Goal: Information Seeking & Learning: Learn about a topic

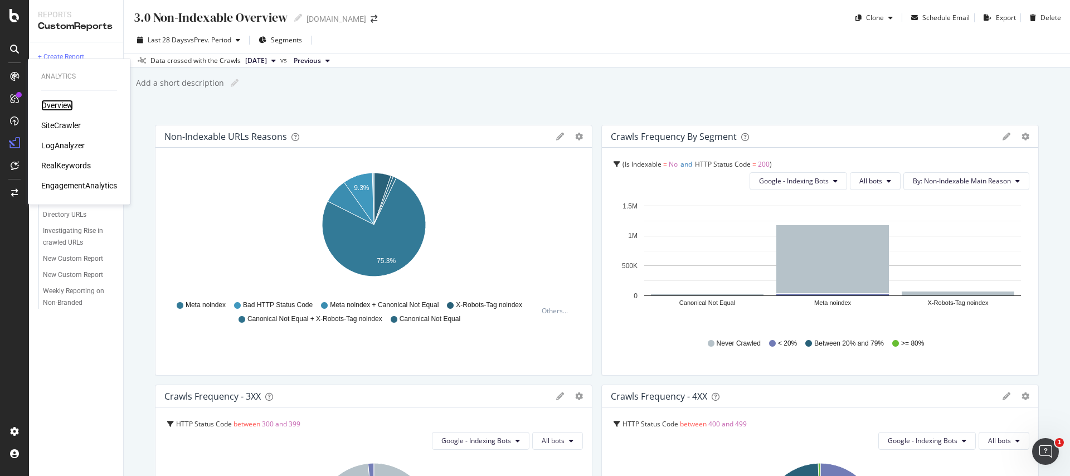
click at [56, 109] on div "Overview" at bounding box center [57, 105] width 32 height 11
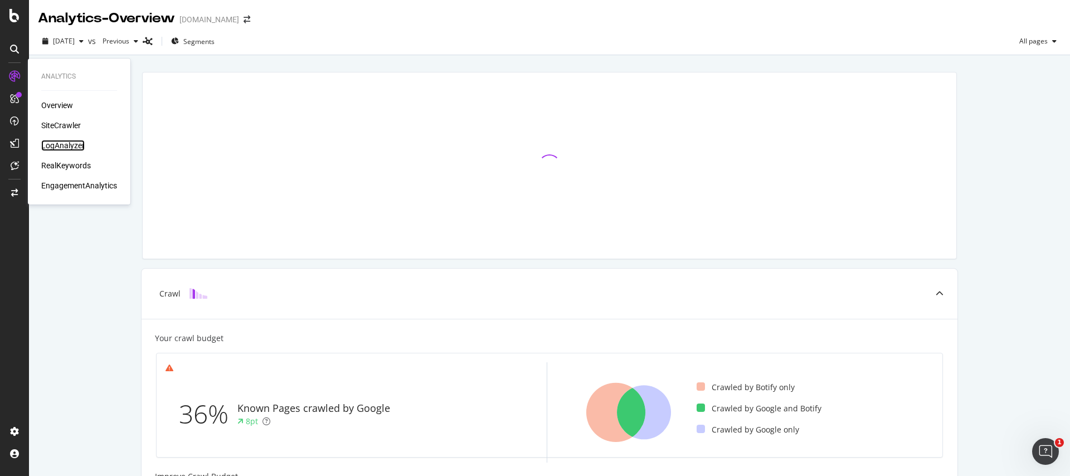
click at [76, 149] on div "LogAnalyzer" at bounding box center [62, 145] width 43 height 11
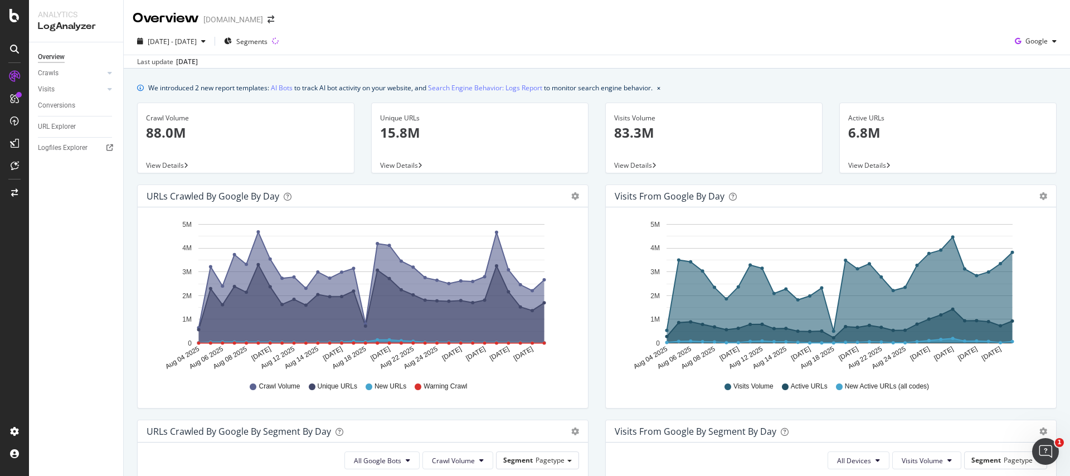
click at [39, 75] on div "Crawls" at bounding box center [48, 73] width 21 height 12
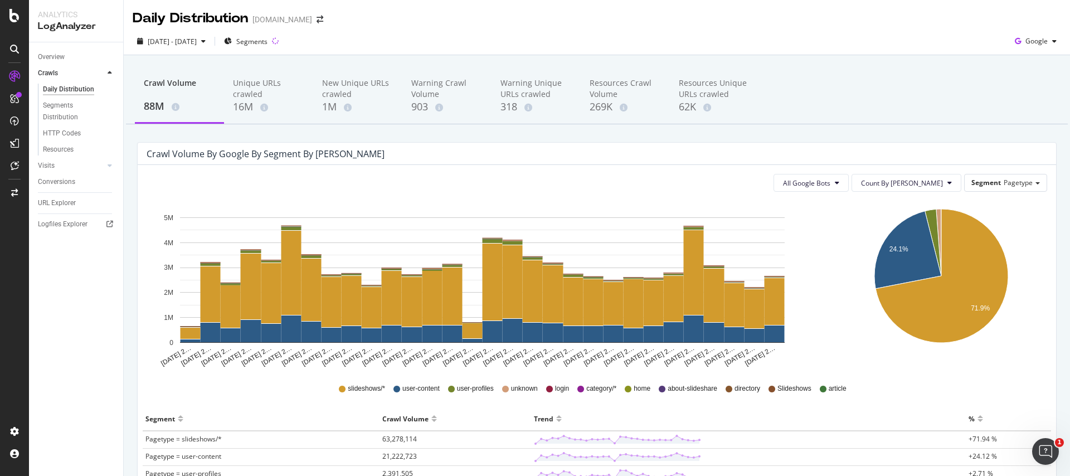
click at [54, 40] on div "Analytics LogAnalyzer" at bounding box center [76, 21] width 94 height 42
click at [55, 61] on div "Overview" at bounding box center [51, 57] width 27 height 12
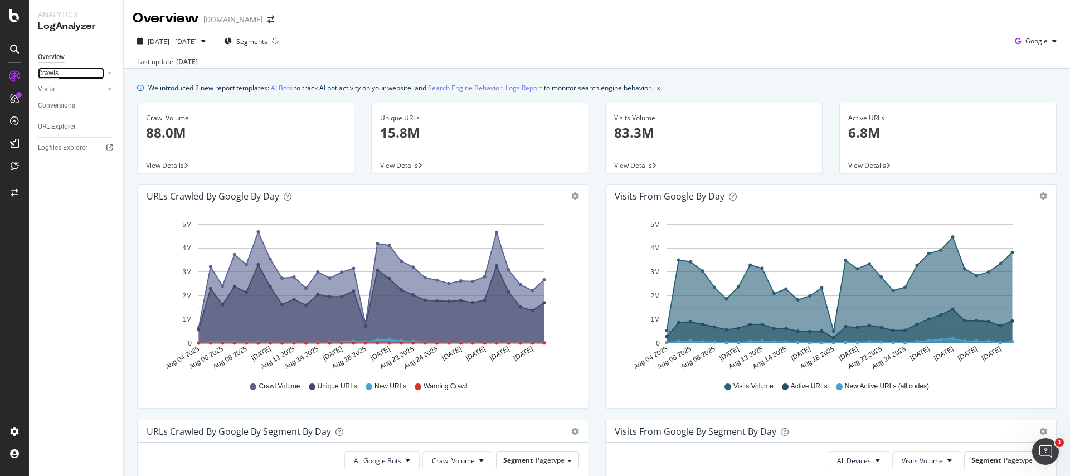
click at [47, 68] on div "Crawls" at bounding box center [48, 73] width 21 height 12
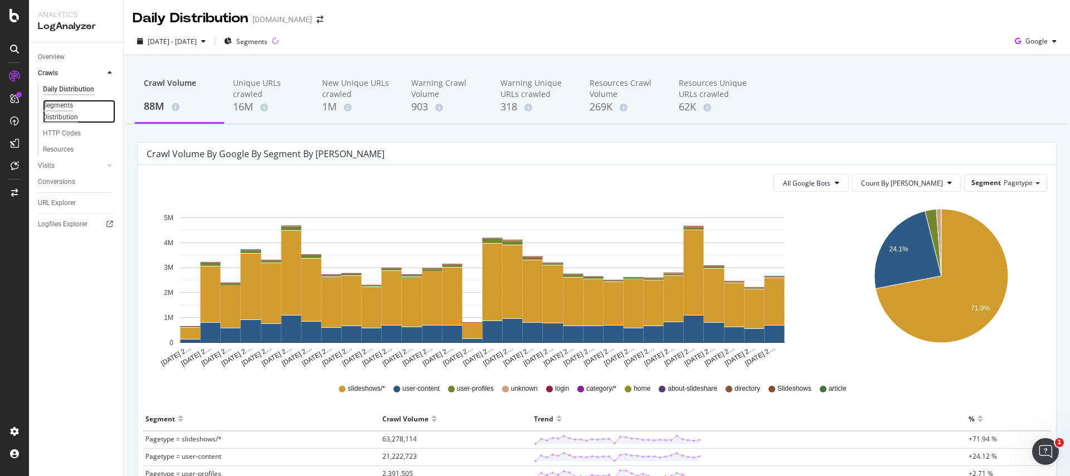
click at [63, 105] on div "Segments Distribution" at bounding box center [74, 111] width 62 height 23
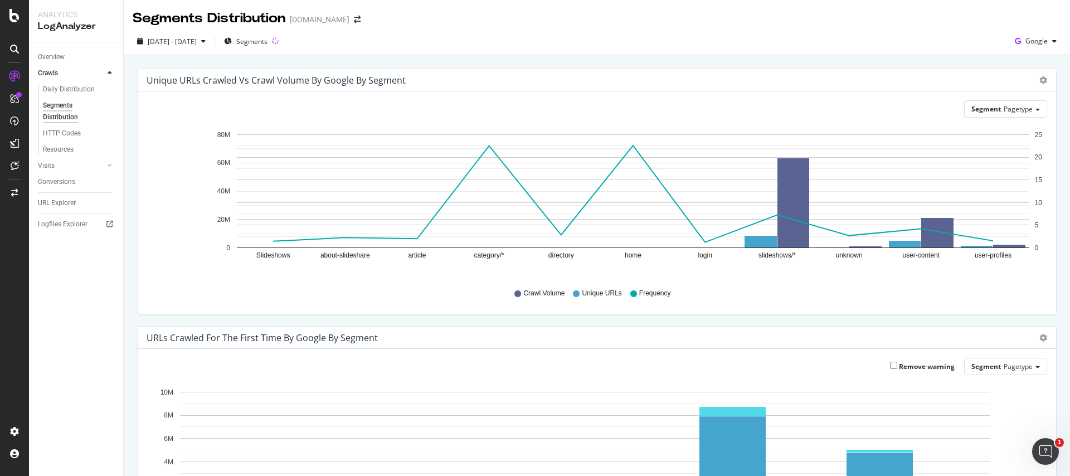
click at [79, 140] on div "HTTP Codes" at bounding box center [80, 133] width 85 height 16
click at [79, 134] on div "HTTP Codes" at bounding box center [62, 134] width 38 height 12
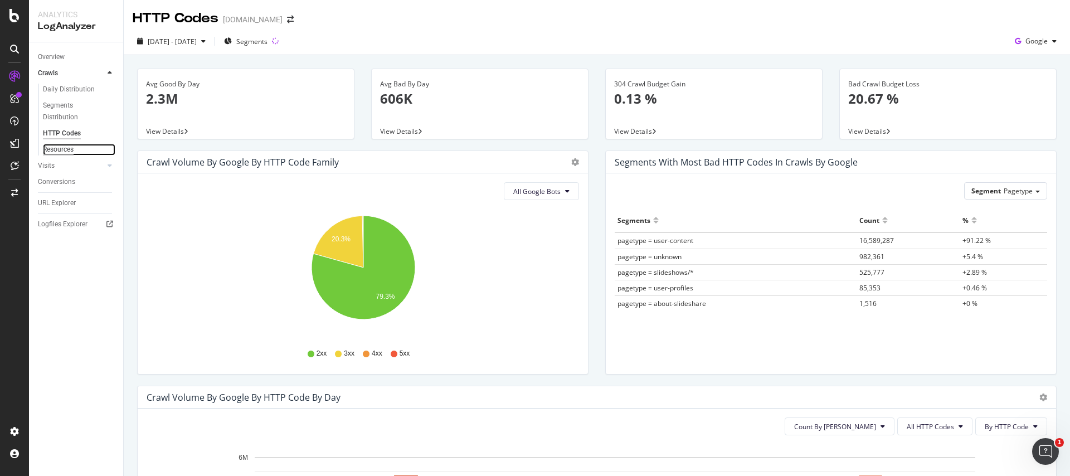
click at [62, 146] on div "Resources" at bounding box center [58, 150] width 31 height 12
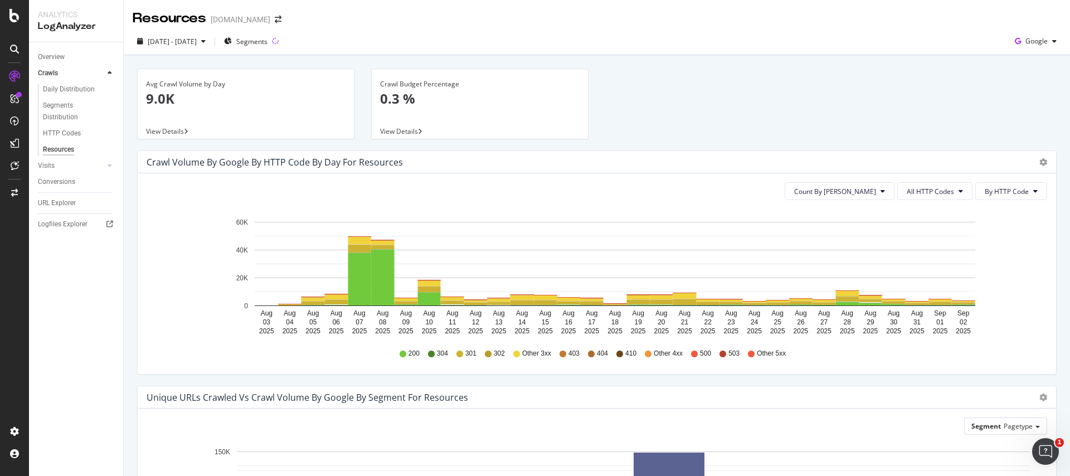
click at [269, 119] on div "Avg Crawl Volume by Day 9.0K" at bounding box center [245, 96] width 199 height 54
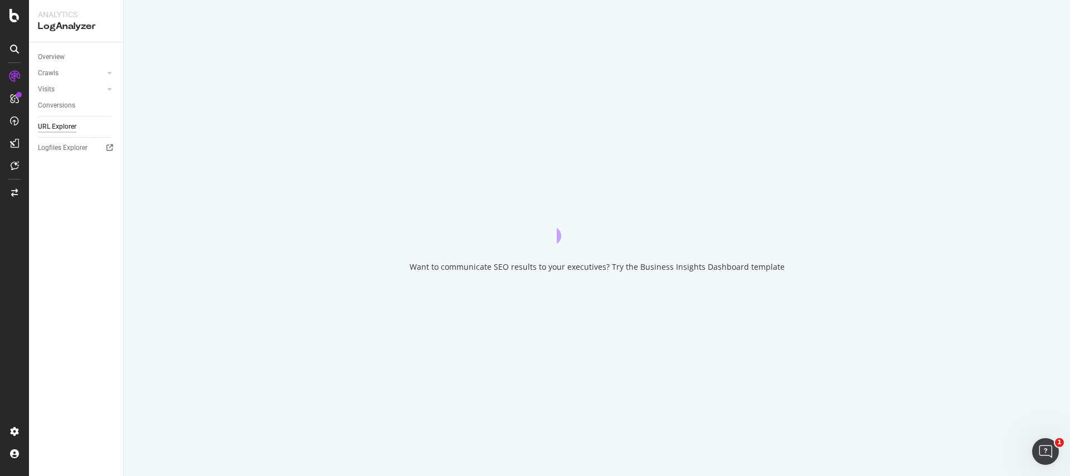
click at [269, 119] on div "Want to communicate SEO results to your executives? Try the Business Insights D…" at bounding box center [597, 238] width 946 height 476
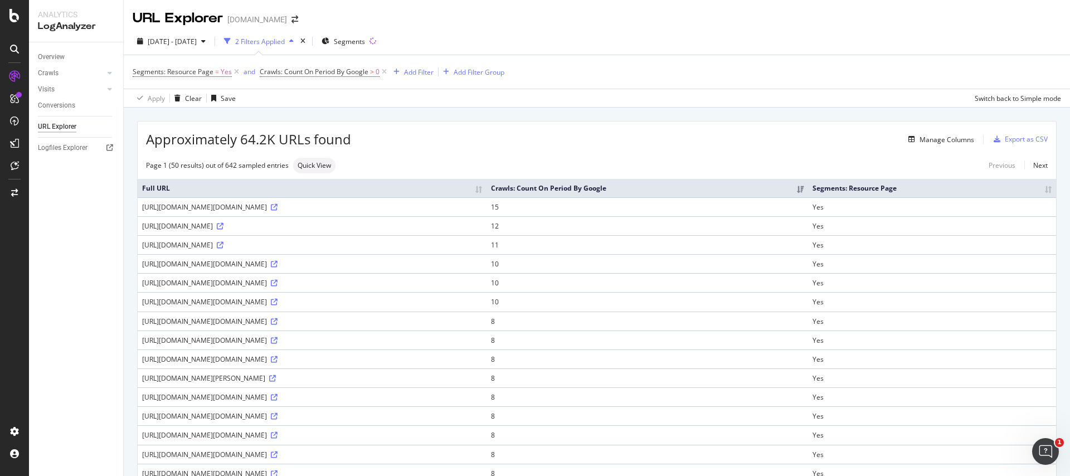
click at [60, 279] on div "Overview Crawls Daily Distribution Segments Distribution HTTP Codes Resources V…" at bounding box center [76, 259] width 94 height 434
click at [371, 142] on div "Manage Columns" at bounding box center [662, 139] width 623 height 13
click at [808, 192] on th "Crawls: Count On Period By Google" at bounding box center [647, 188] width 322 height 18
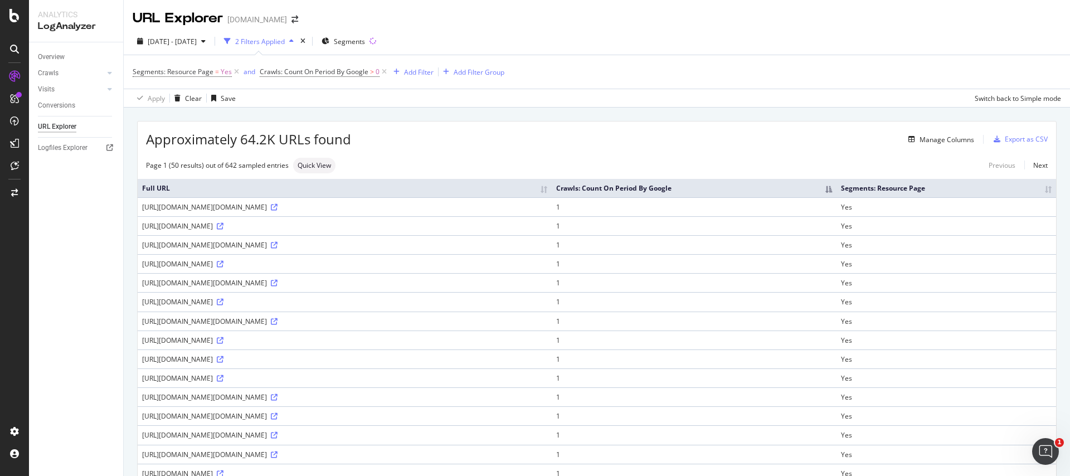
click at [836, 191] on th "Crawls: Count On Period By Google" at bounding box center [694, 188] width 285 height 18
